Goal: Information Seeking & Learning: Check status

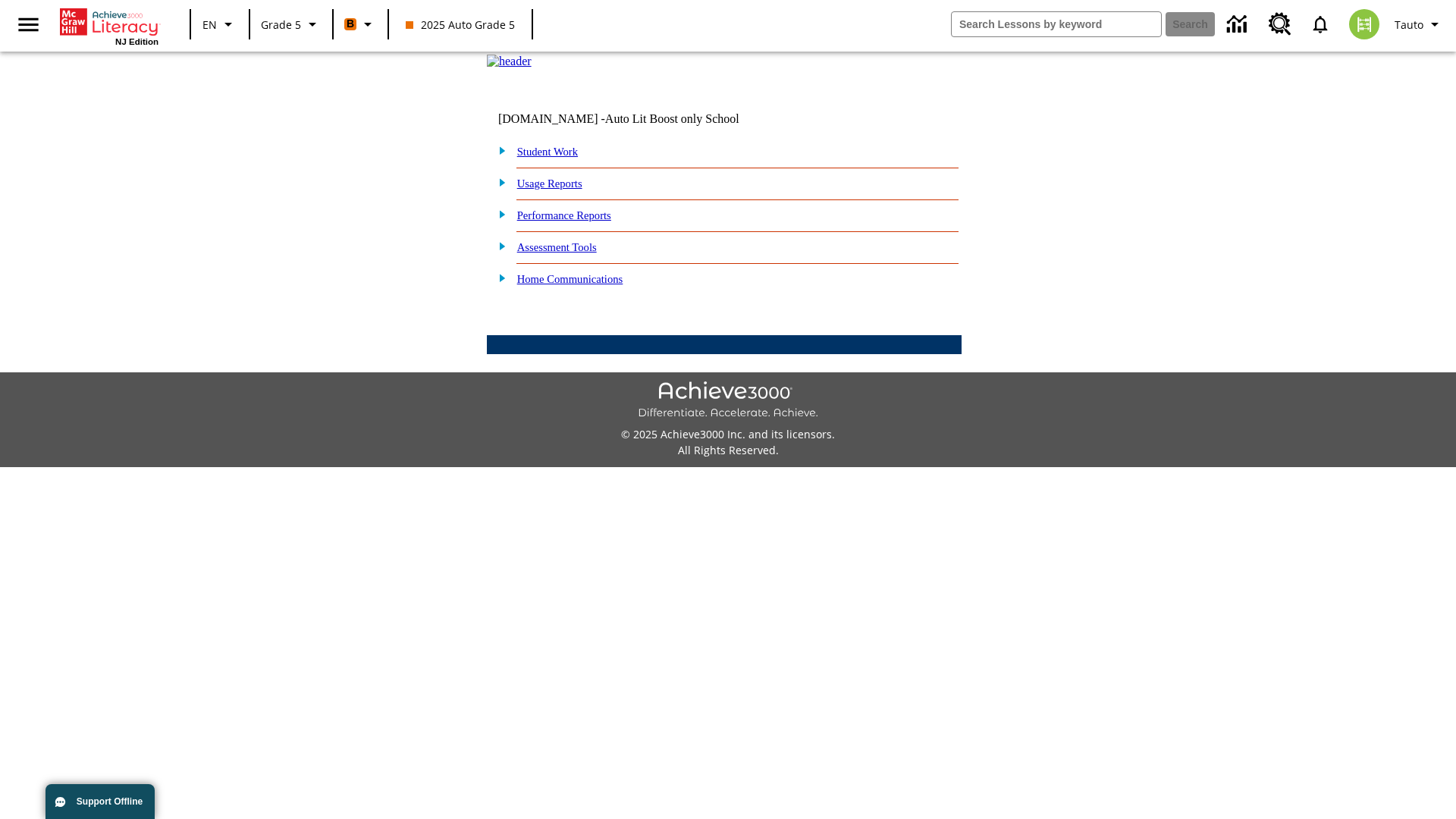
click at [580, 221] on link "Performance Reports" at bounding box center [564, 215] width 94 height 12
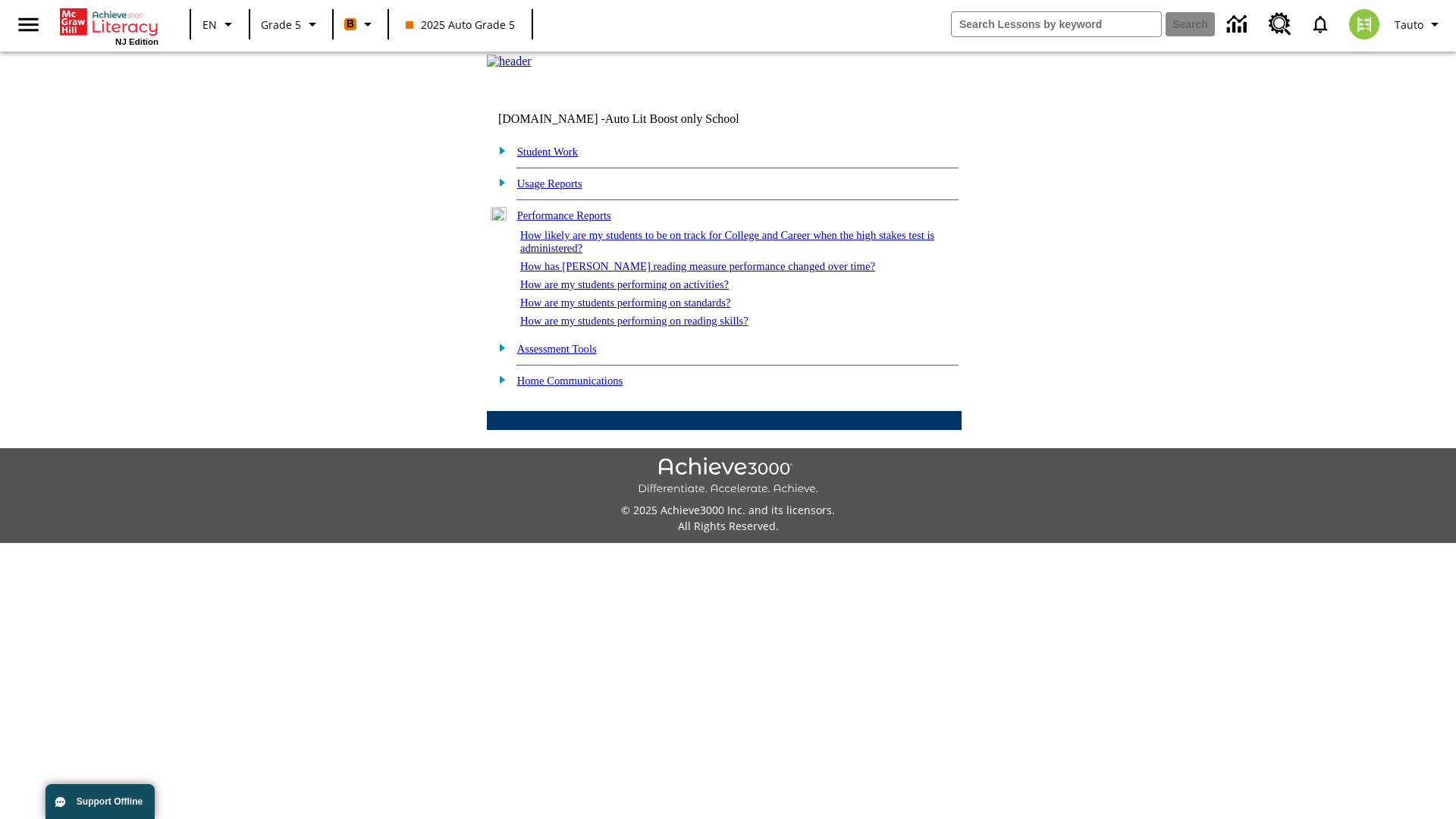
click at [639, 291] on link "How are my students performing on activities?" at bounding box center [625, 284] width 208 height 12
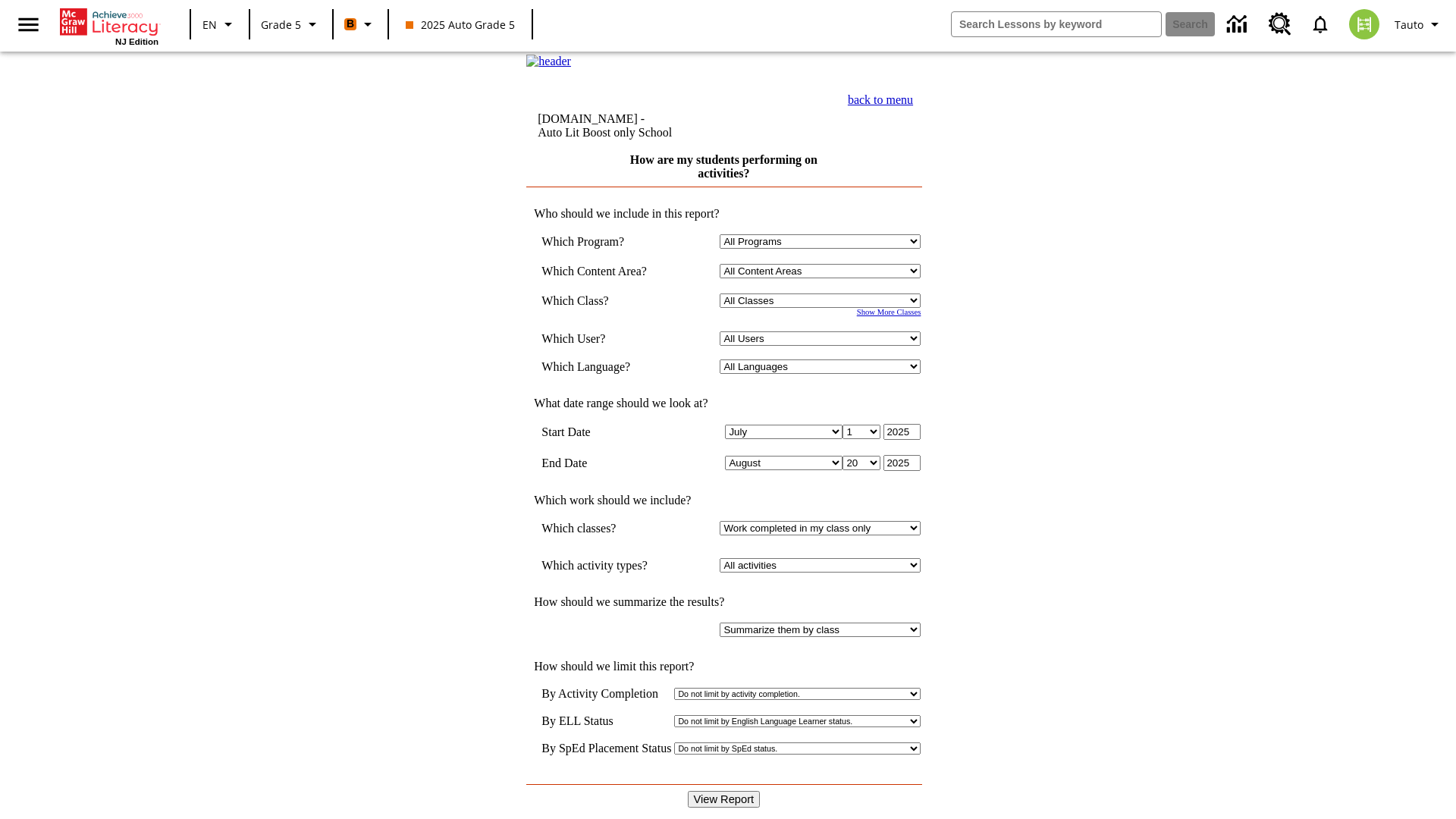
click at [824, 308] on select "Select a Class: All Classes 2025 Auto Grade 5 OL 2025 Auto Grade 6" at bounding box center [820, 300] width 201 height 15
select select "11133131"
